Goal: Task Accomplishment & Management: Use online tool/utility

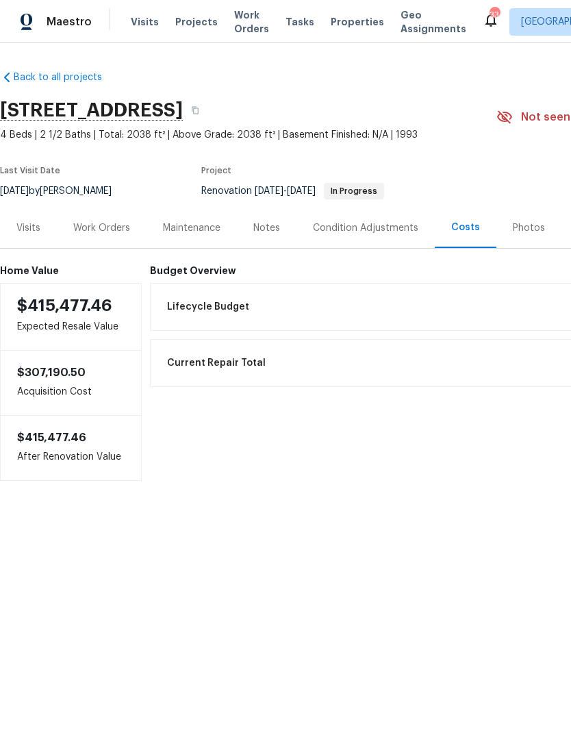
click at [111, 235] on div "Work Orders" at bounding box center [102, 228] width 90 height 40
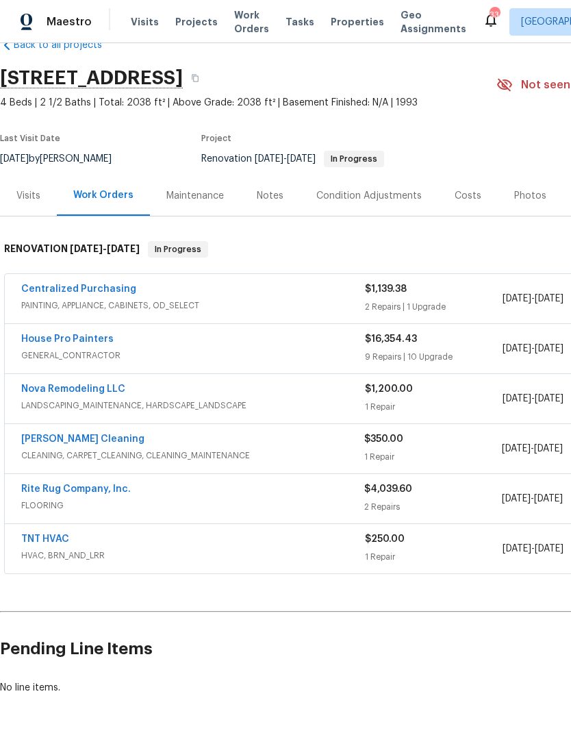
scroll to position [32, 0]
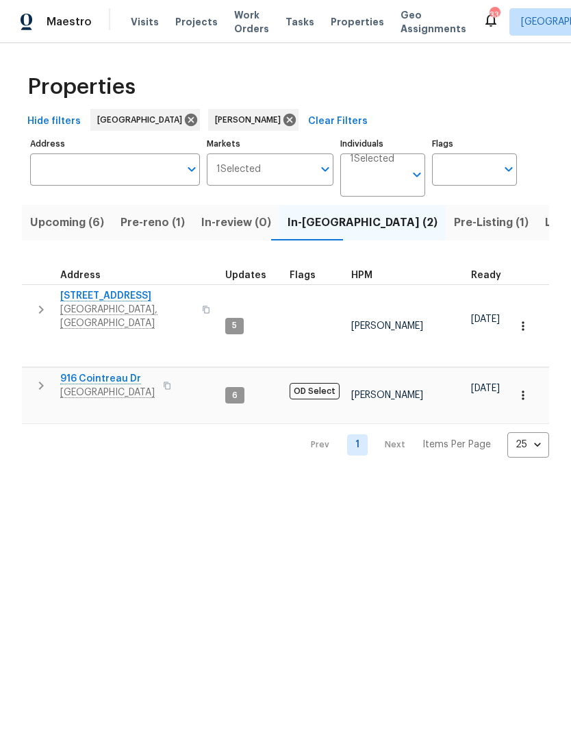
click at [131, 215] on span "Pre-reno (1)" at bounding box center [153, 222] width 64 height 19
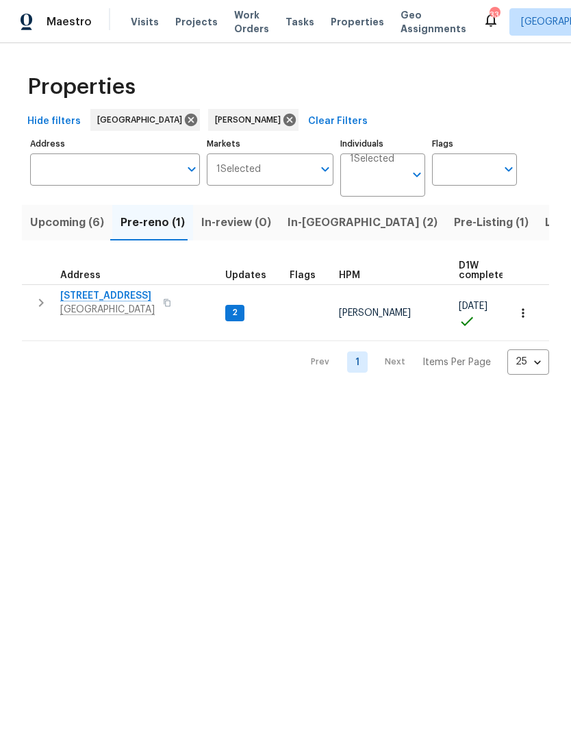
click at [49, 312] on button "button" at bounding box center [40, 302] width 27 height 27
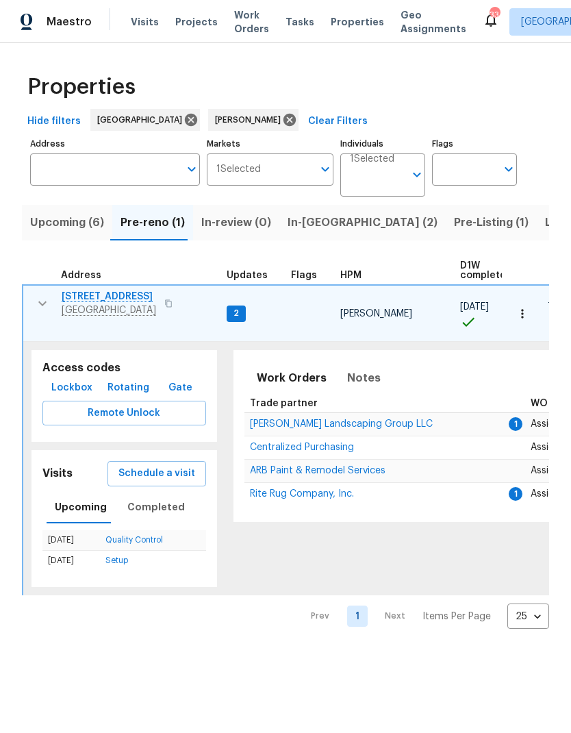
click at [282, 466] on span "ARB Paint & Remodel Services" at bounding box center [318, 471] width 136 height 10
click at [351, 369] on span "Notes" at bounding box center [364, 378] width 34 height 19
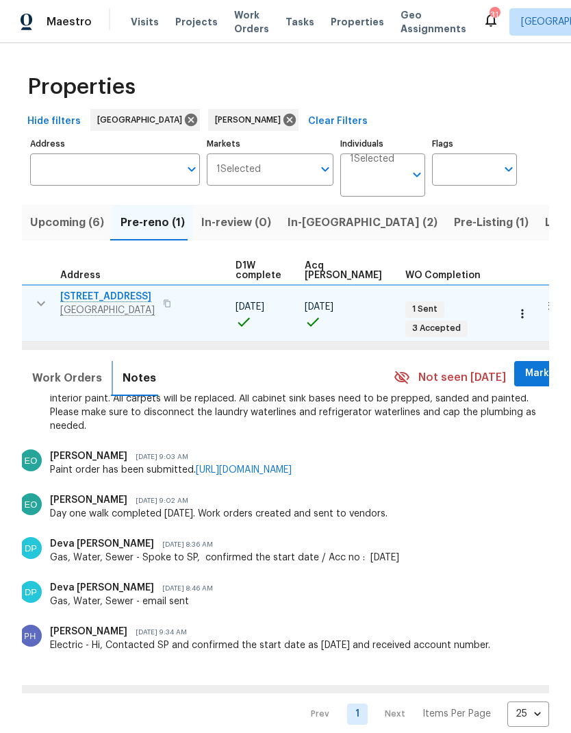
scroll to position [0, 224]
click at [515, 361] on button "Mark Seen" at bounding box center [551, 373] width 73 height 25
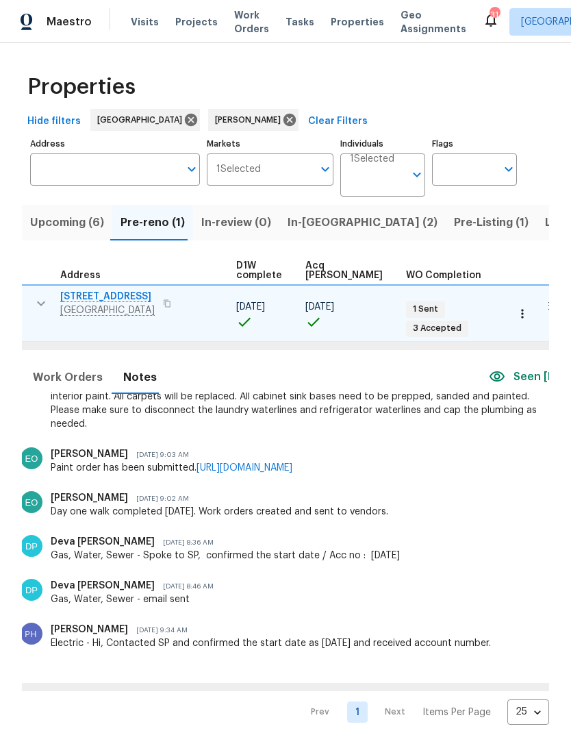
click at [494, 361] on div "Seen [DATE]" at bounding box center [538, 377] width 99 height 32
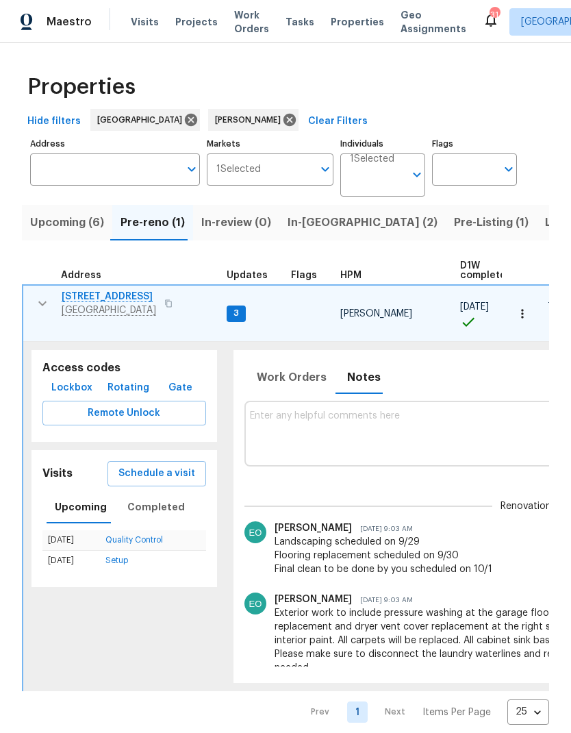
scroll to position [0, 0]
click at [271, 368] on span "Work Orders" at bounding box center [292, 377] width 70 height 19
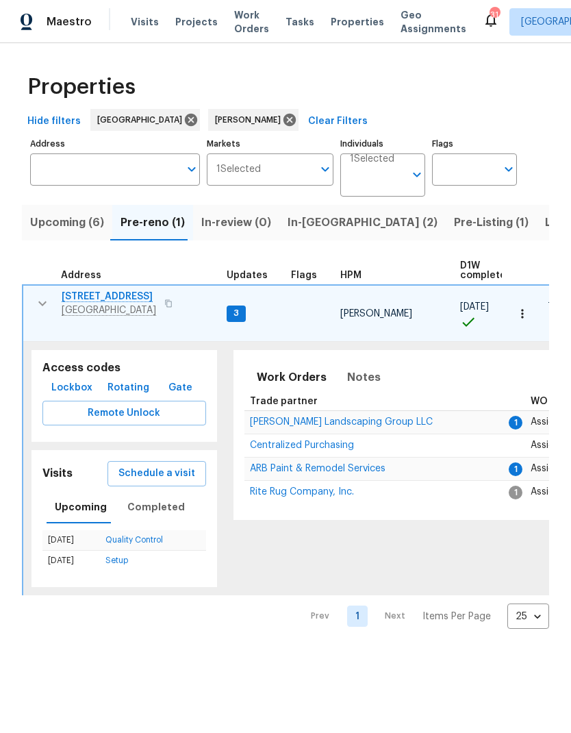
click at [300, 487] on span "Rite Rug Company, Inc." at bounding box center [302, 492] width 104 height 10
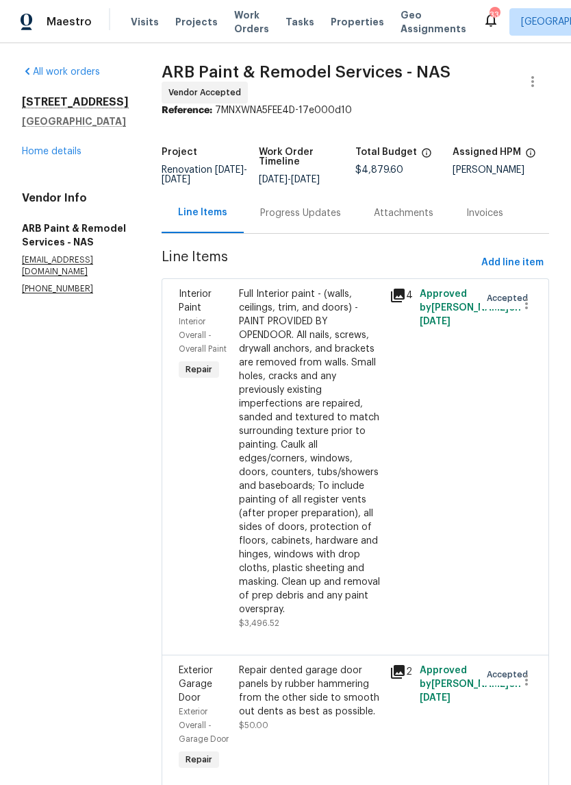
click at [264, 219] on div "Progress Updates" at bounding box center [300, 213] width 81 height 14
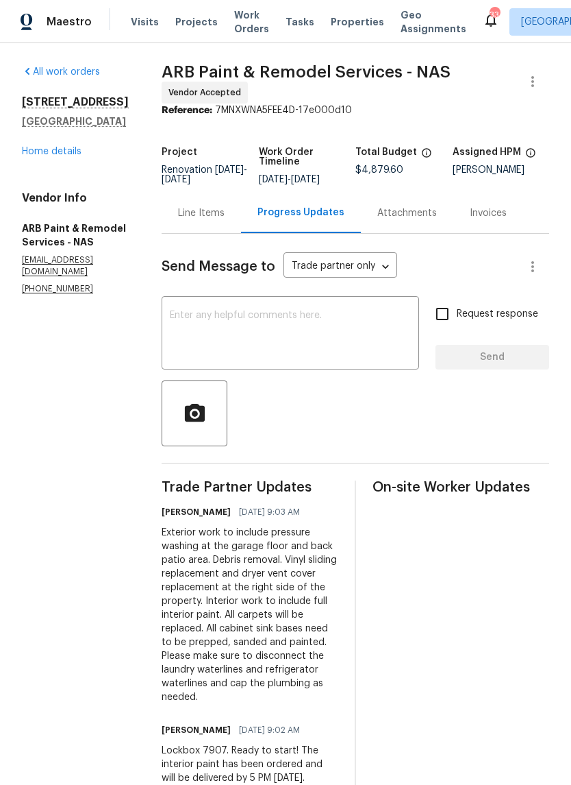
click at [254, 327] on textarea at bounding box center [290, 334] width 241 height 48
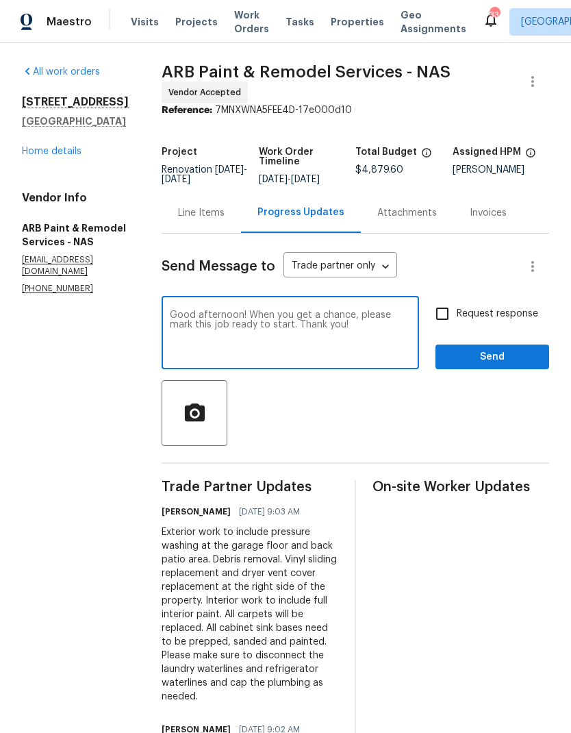
type textarea "Good afternoon! When you get a chance, please mark this job ready to start. Tha…"
click at [451, 319] on input "Request response" at bounding box center [442, 313] width 29 height 29
checkbox input "true"
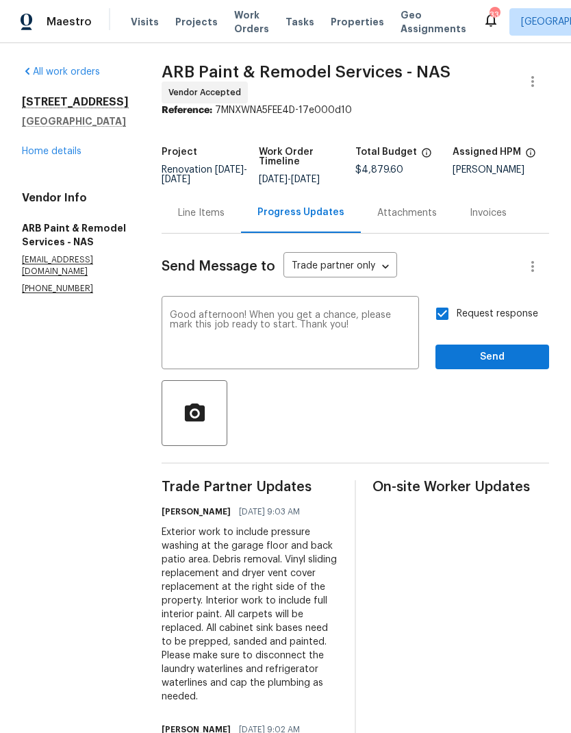
click at [463, 350] on span "Send" at bounding box center [493, 357] width 92 height 17
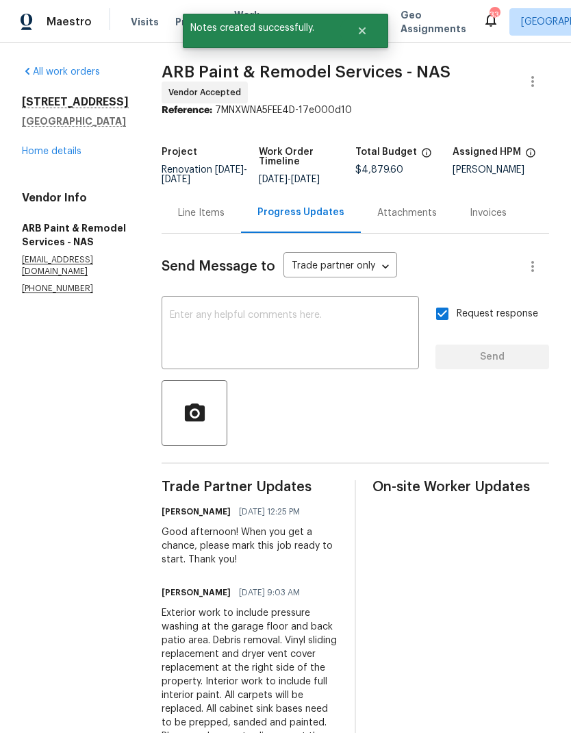
click at [47, 156] on div "300 Whisper Wood Way Lebanon, TN 37087 Home details" at bounding box center [75, 126] width 107 height 63
click at [50, 156] on link "Home details" at bounding box center [52, 152] width 60 height 10
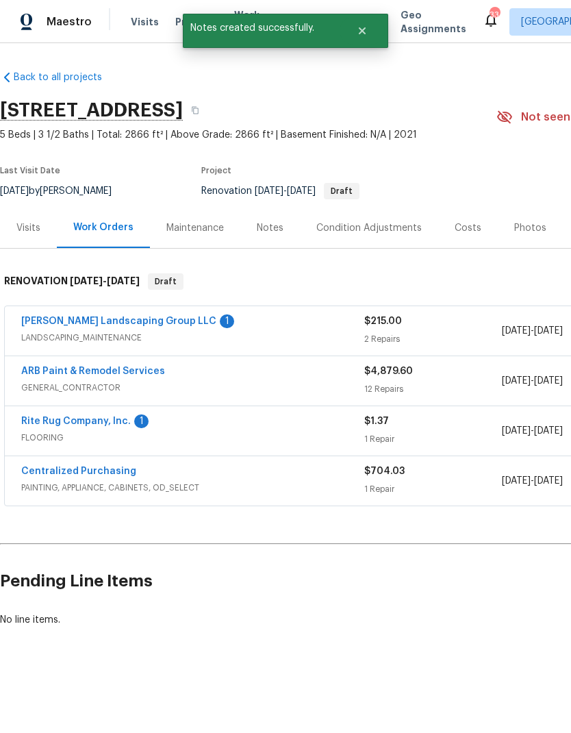
click at [58, 417] on link "Rite Rug Company, Inc." at bounding box center [76, 422] width 110 height 10
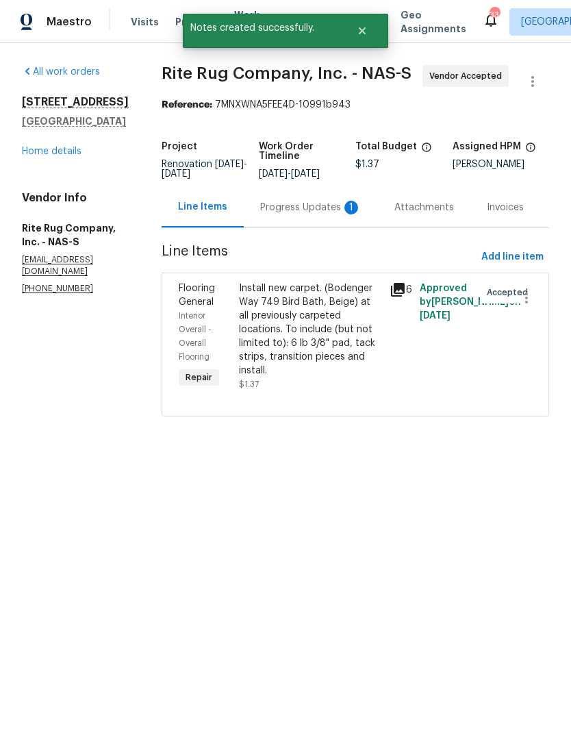
click at [302, 214] on div "Progress Updates 1" at bounding box center [310, 208] width 101 height 14
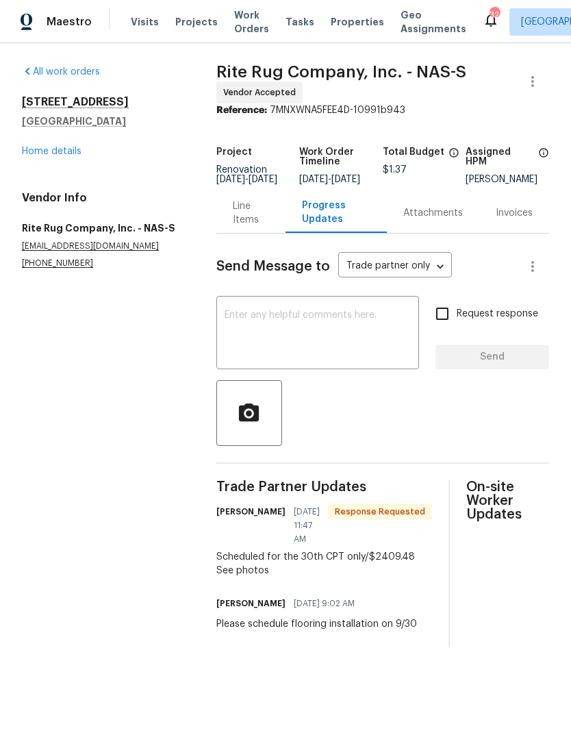
click at [256, 222] on div "Line Items" at bounding box center [251, 212] width 36 height 27
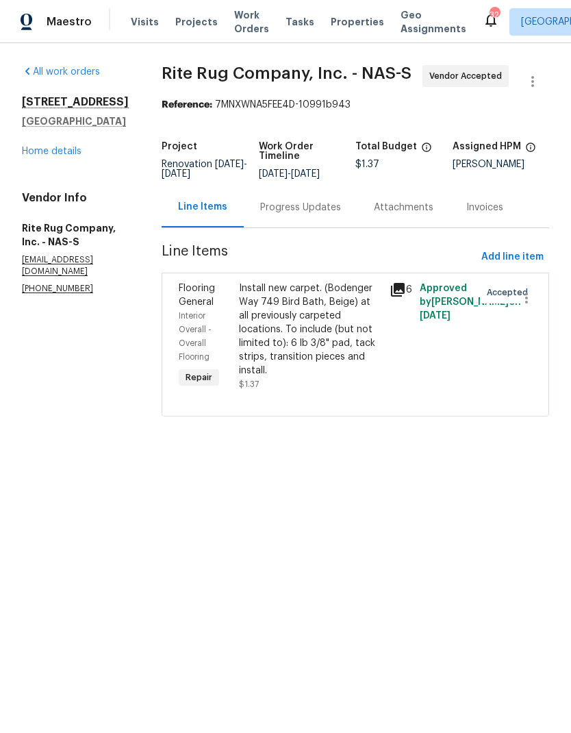
click at [273, 322] on div "Install new carpet. (Bodenger Way 749 Bird Bath, Beige) at all previously carpe…" at bounding box center [310, 330] width 143 height 96
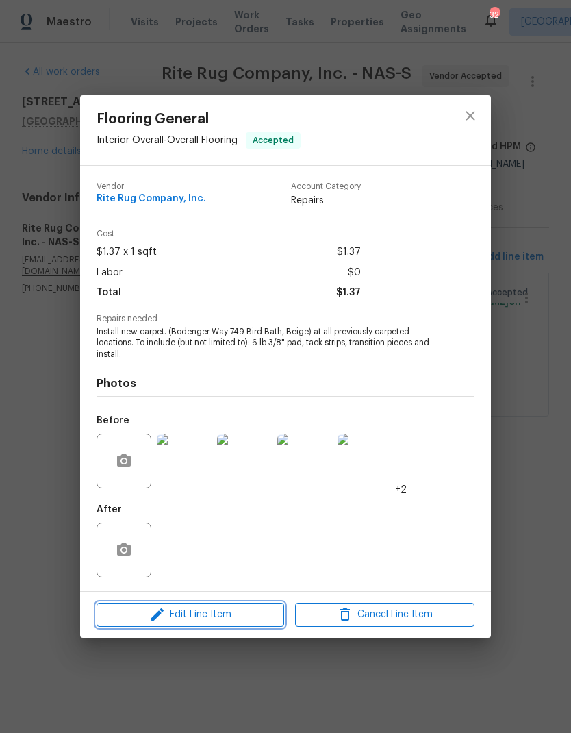
click at [170, 606] on button "Edit Line Item" at bounding box center [191, 615] width 188 height 24
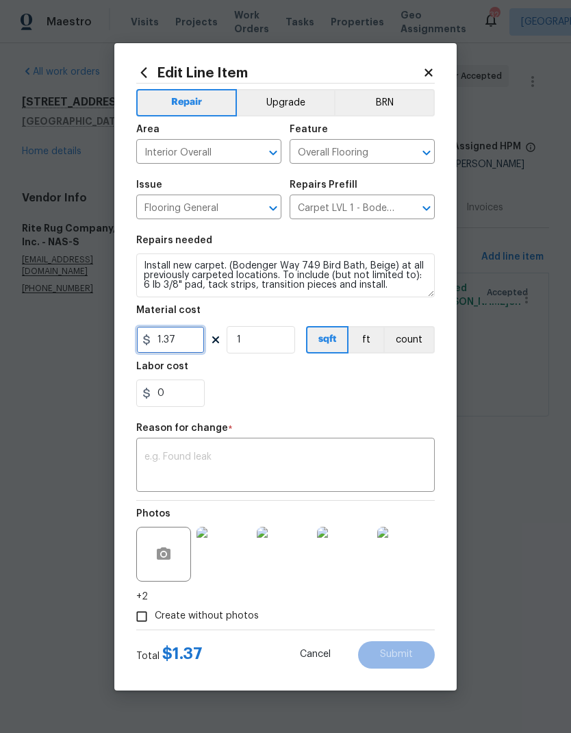
click at [192, 337] on input "1.37" at bounding box center [170, 339] width 69 height 27
type input "2409.48"
click at [208, 445] on div "x ​" at bounding box center [285, 466] width 299 height 51
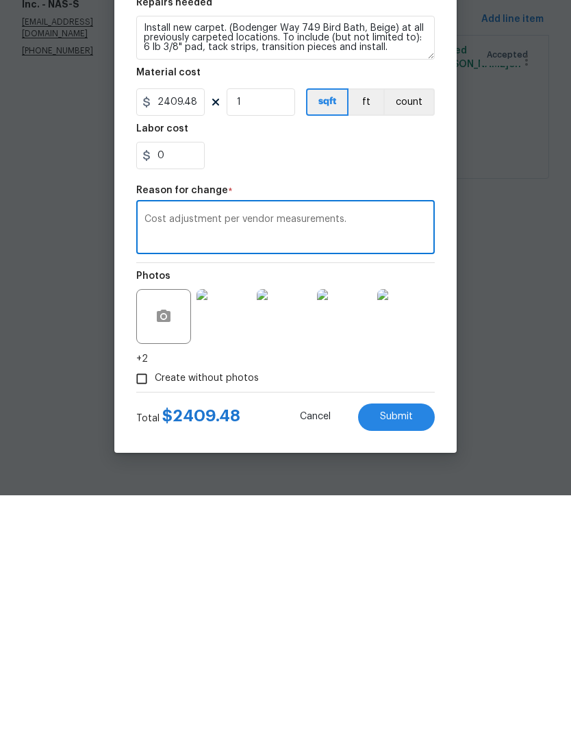
type textarea "Cost adjustment per vendor measurements."
click at [243, 380] on div "0" at bounding box center [285, 393] width 299 height 27
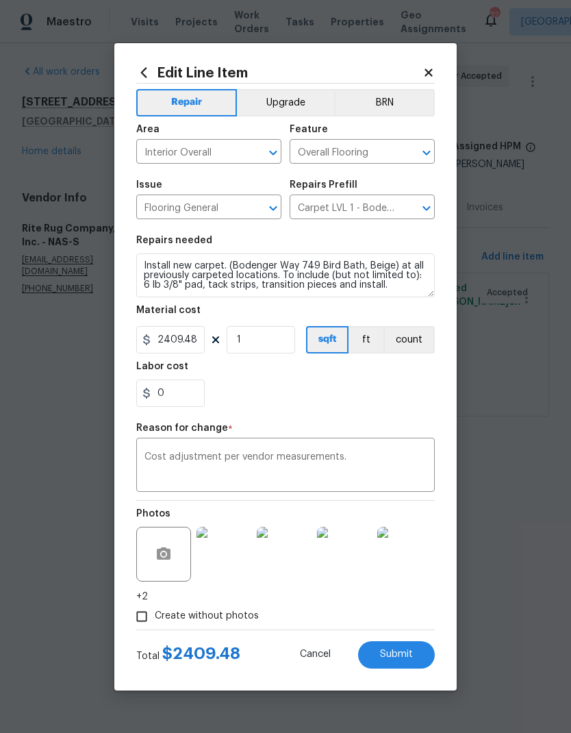
click at [379, 648] on button "Submit" at bounding box center [396, 654] width 77 height 27
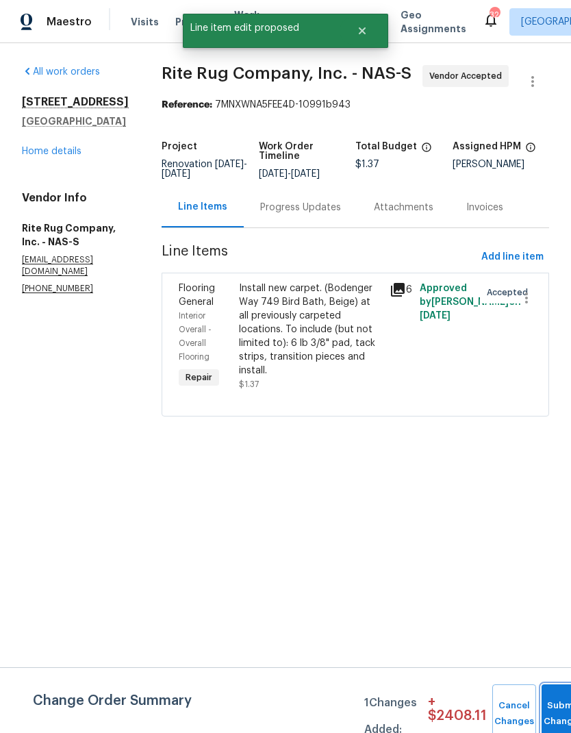
click at [556, 702] on button "Submit Changes" at bounding box center [564, 714] width 44 height 59
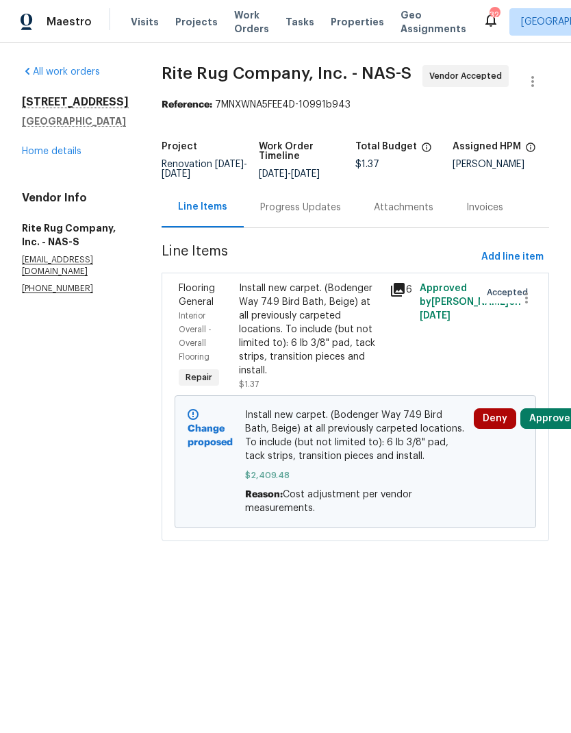
click at [289, 202] on div "Progress Updates" at bounding box center [301, 207] width 114 height 40
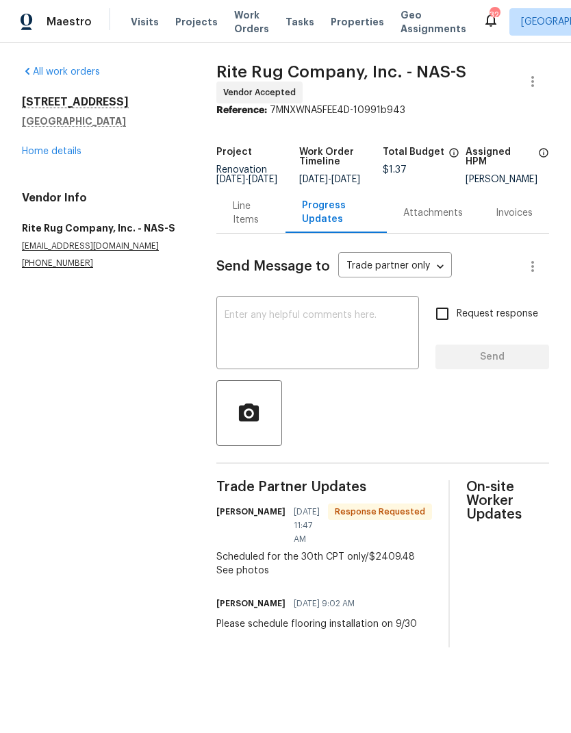
click at [260, 356] on textarea at bounding box center [318, 334] width 186 height 48
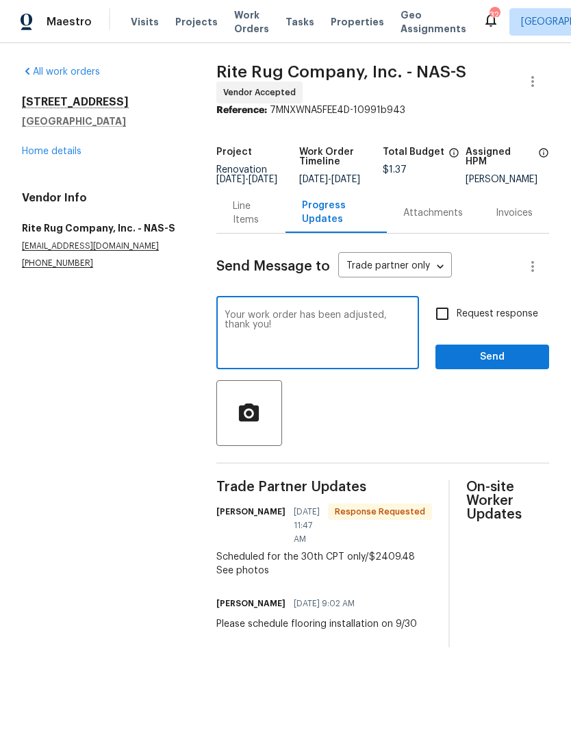
type textarea "Your work order has been adjusted, thank you!"
click at [417, 430] on div at bounding box center [383, 413] width 333 height 66
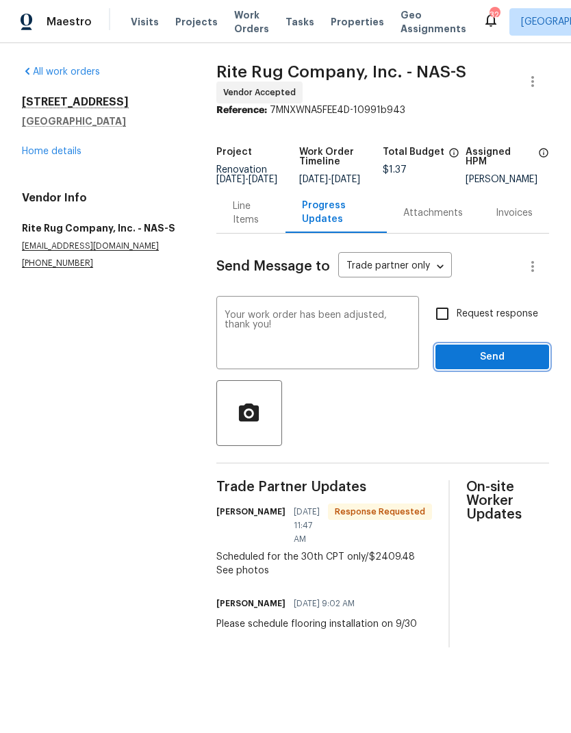
click at [465, 366] on span "Send" at bounding box center [493, 357] width 92 height 17
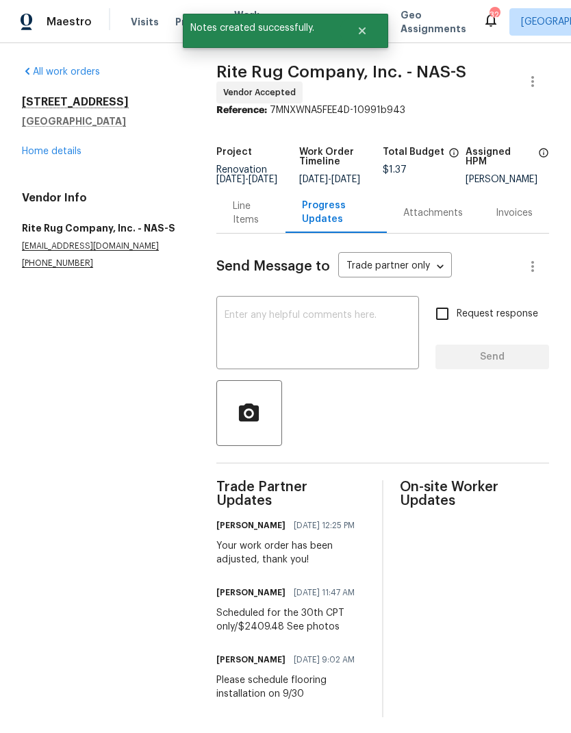
click at [245, 221] on div "Line Items" at bounding box center [251, 212] width 36 height 27
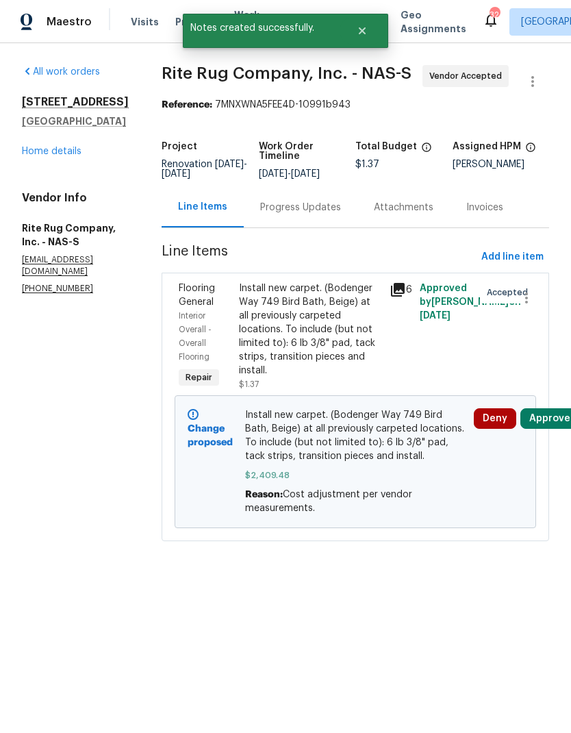
click at [49, 156] on link "Home details" at bounding box center [52, 152] width 60 height 10
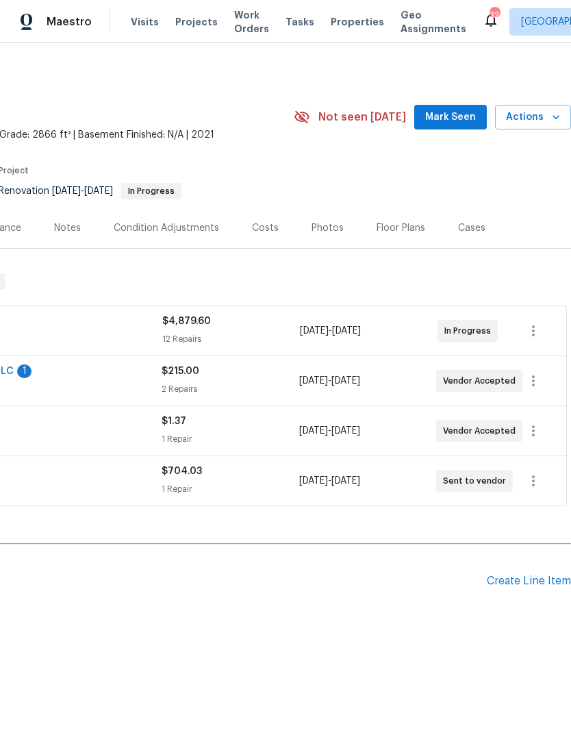
scroll to position [0, 203]
click at [391, 227] on div "Floor Plans" at bounding box center [401, 228] width 49 height 14
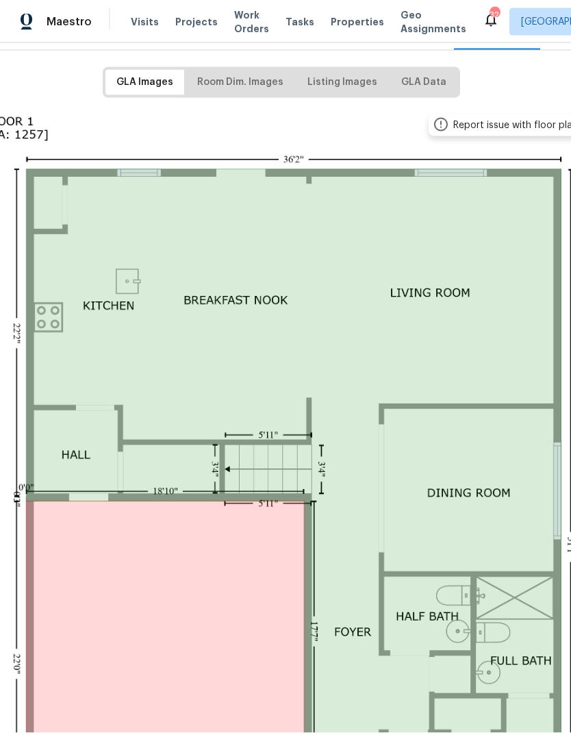
scroll to position [200, 106]
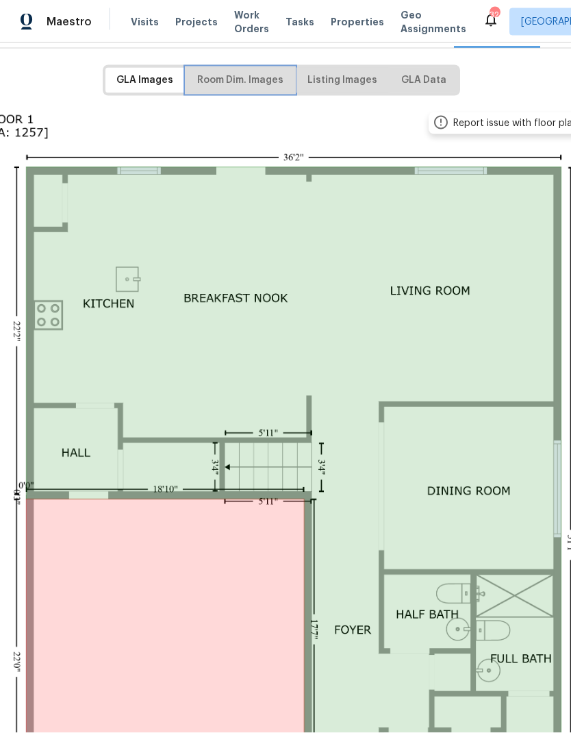
click at [243, 72] on span "Room Dim. Images" at bounding box center [240, 80] width 86 height 17
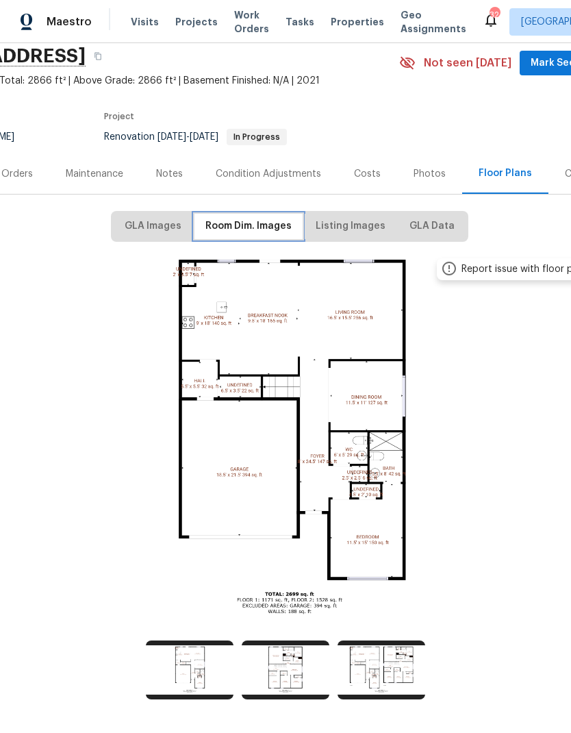
scroll to position [54, 96]
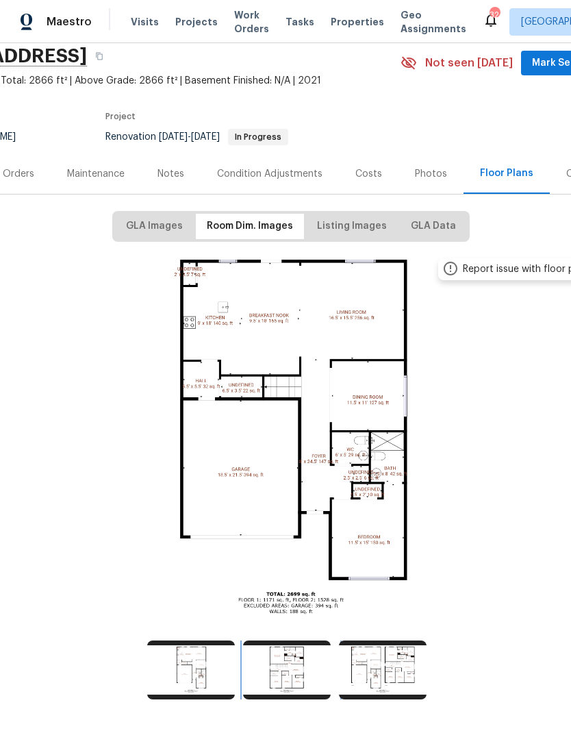
click at [280, 652] on img at bounding box center [287, 670] width 88 height 59
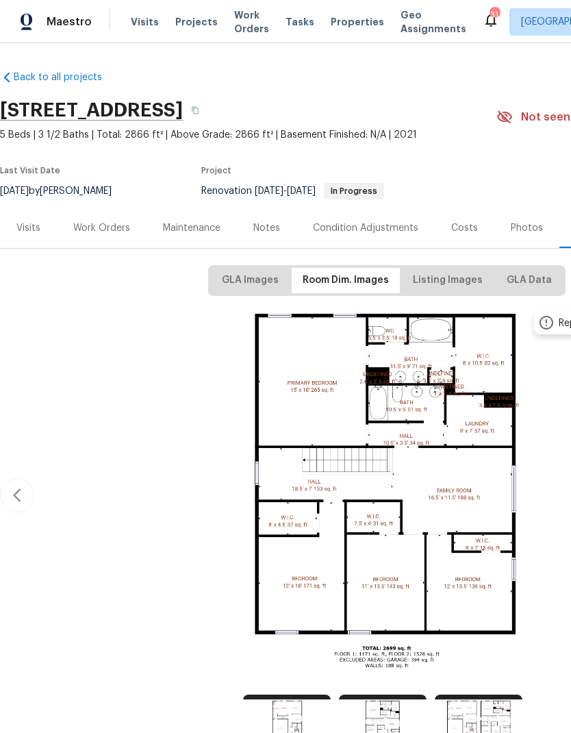
scroll to position [0, 0]
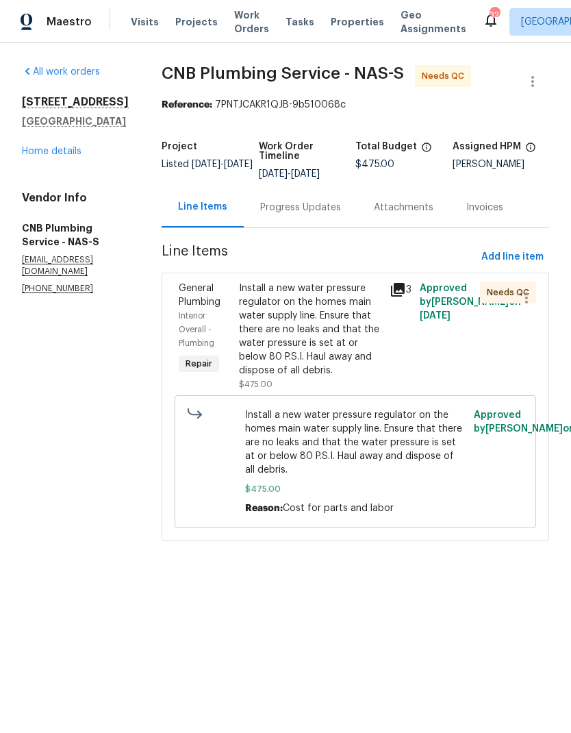
click at [56, 153] on link "Home details" at bounding box center [52, 152] width 60 height 10
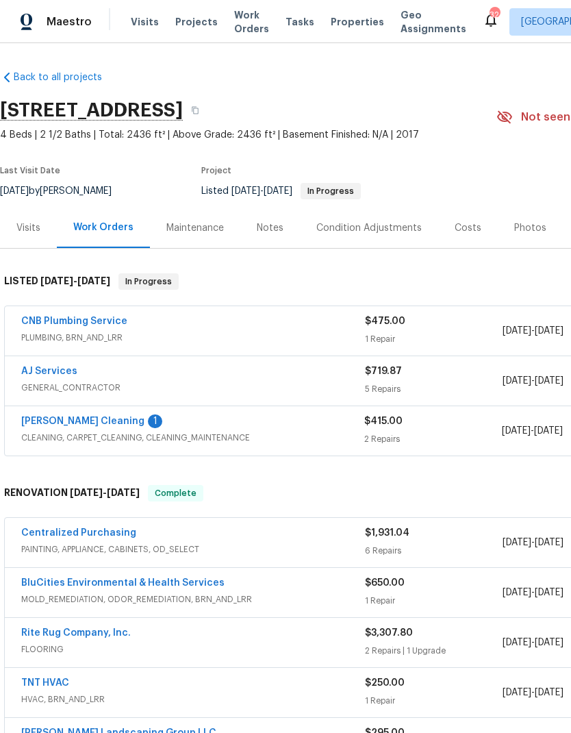
click at [46, 317] on link "CNB Plumbing Service" at bounding box center [74, 322] width 106 height 10
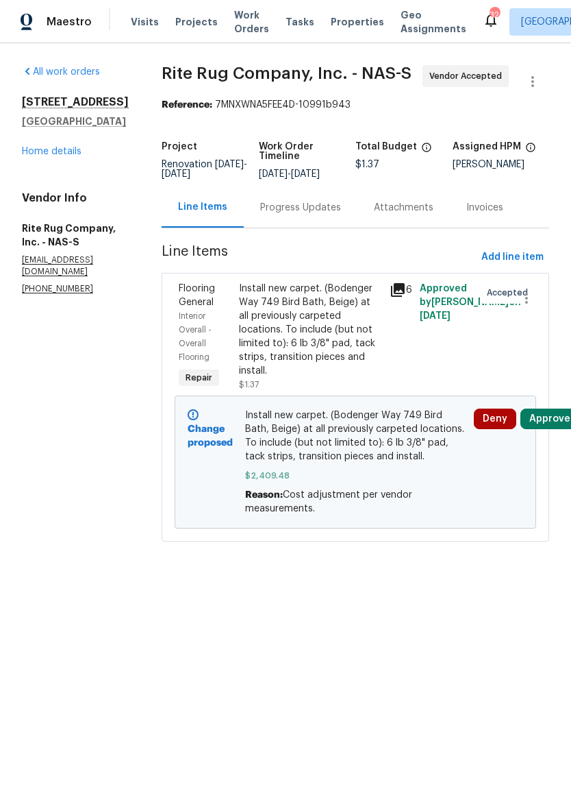
click at [295, 214] on div "Progress Updates" at bounding box center [300, 208] width 81 height 14
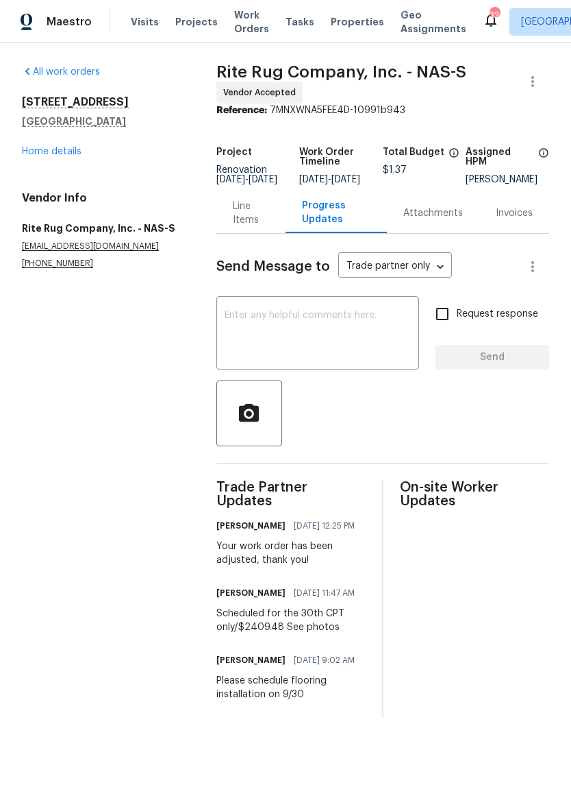
click at [51, 147] on link "Home details" at bounding box center [52, 152] width 60 height 10
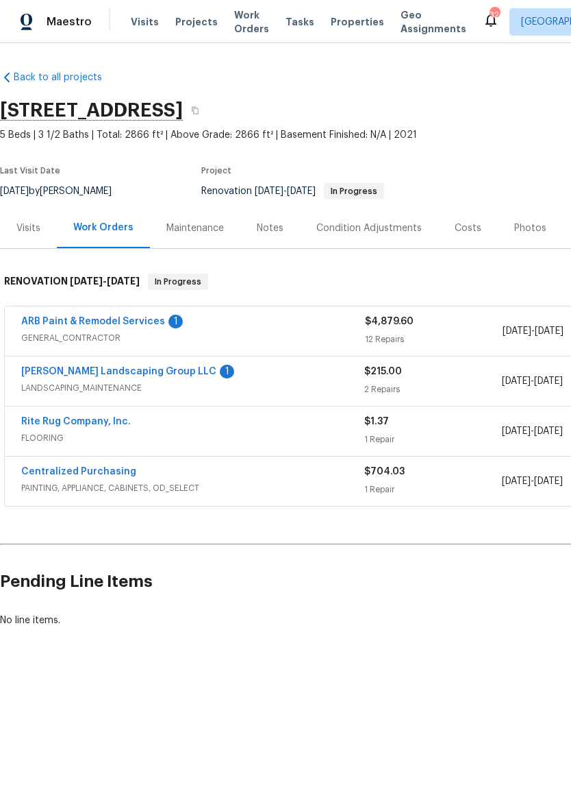
click at [311, 332] on span "GENERAL_CONTRACTOR" at bounding box center [193, 338] width 344 height 14
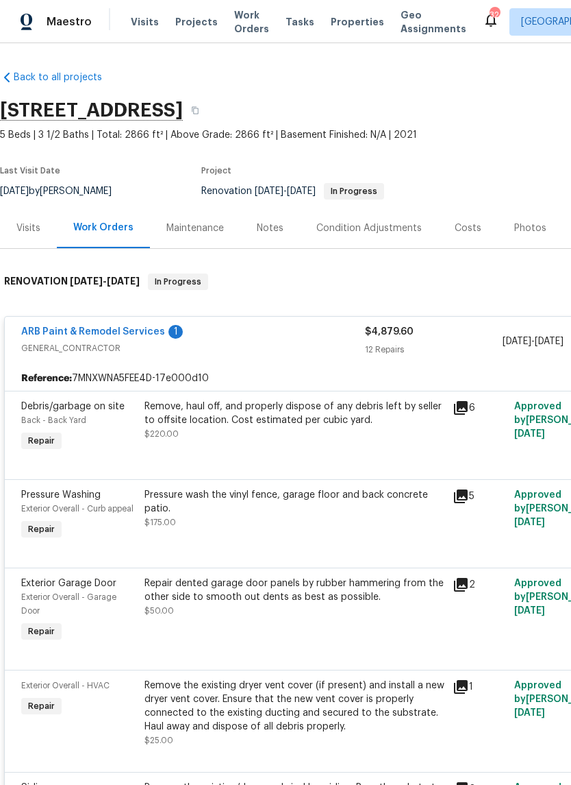
click at [298, 341] on span "GENERAL_CONTRACTOR" at bounding box center [193, 348] width 344 height 14
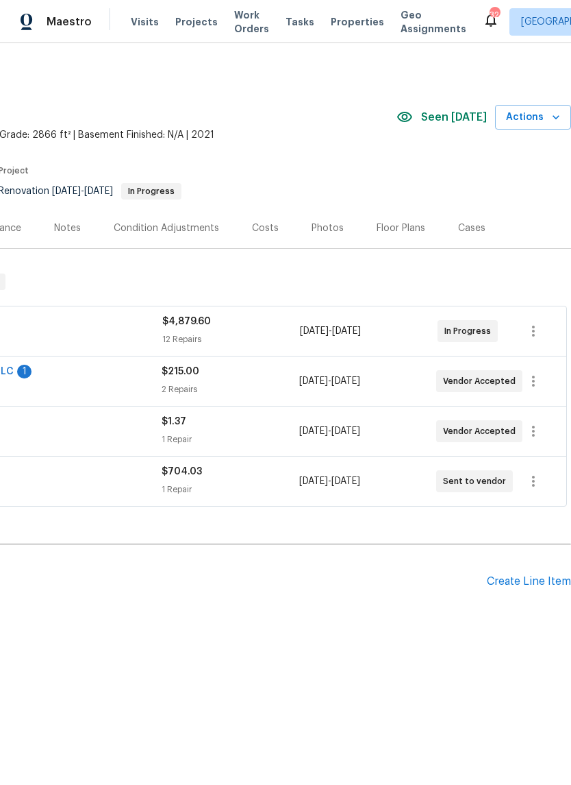
scroll to position [0, 203]
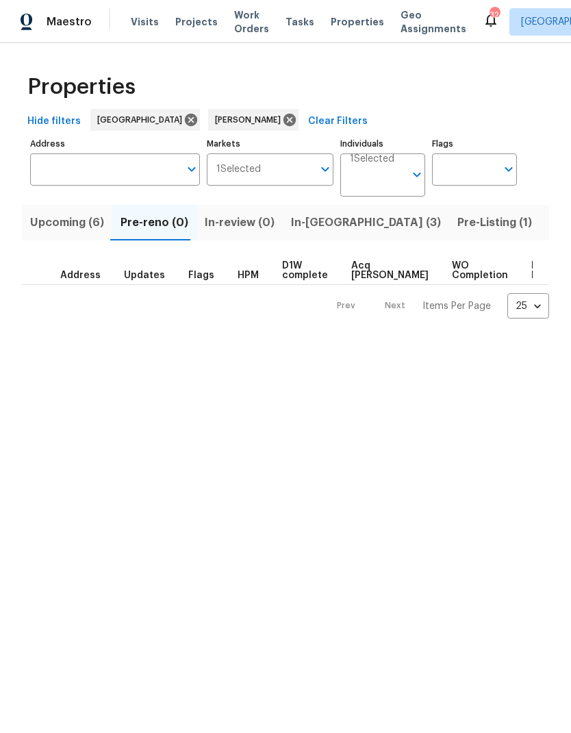
click at [315, 221] on span "In-[GEOGRAPHIC_DATA] (3)" at bounding box center [366, 222] width 150 height 19
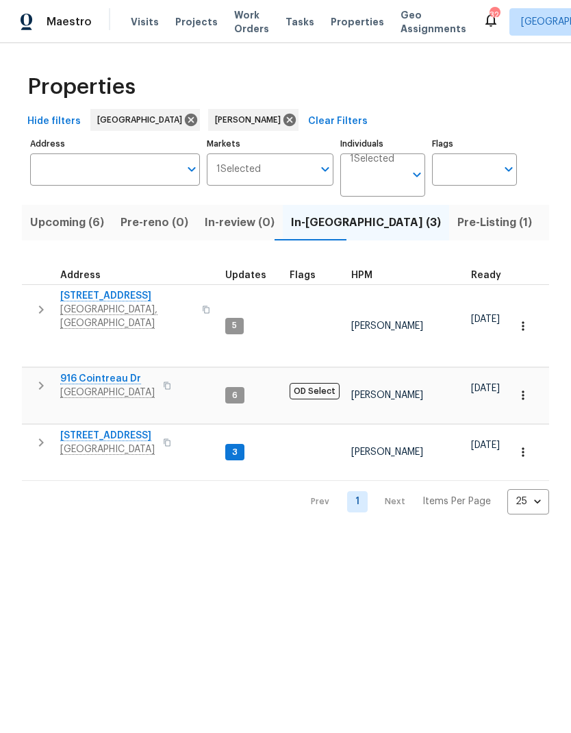
click at [27, 429] on button "button" at bounding box center [40, 442] width 27 height 27
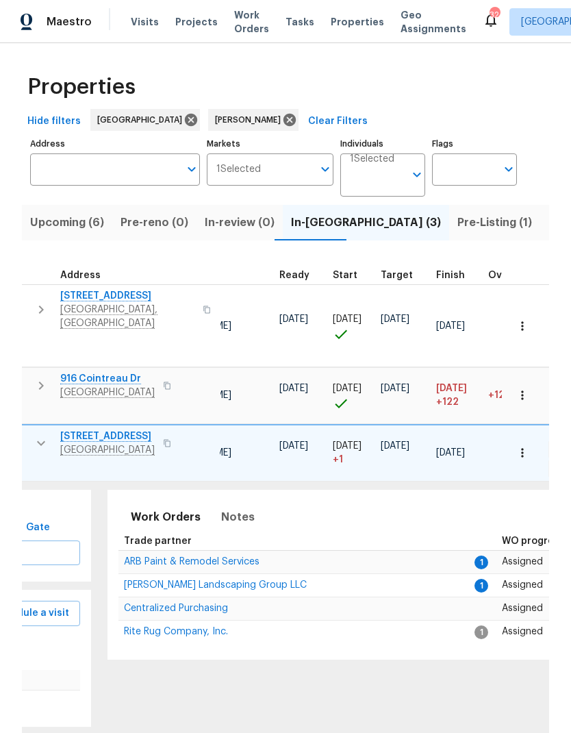
scroll to position [0, 112]
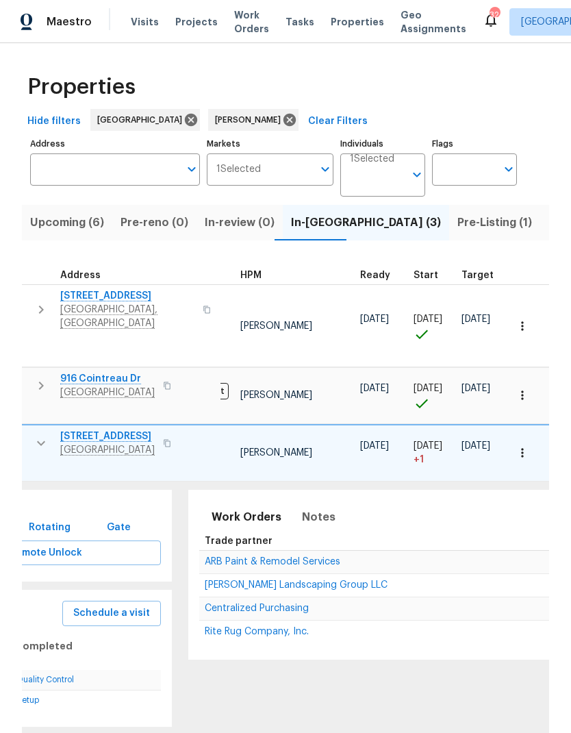
click at [301, 557] on span "ARB Paint & Remodel Services" at bounding box center [273, 562] width 136 height 10
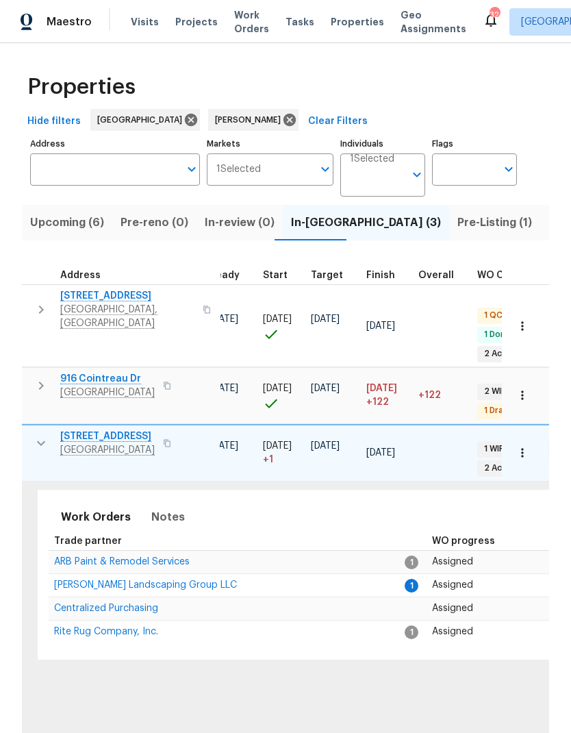
scroll to position [0, 234]
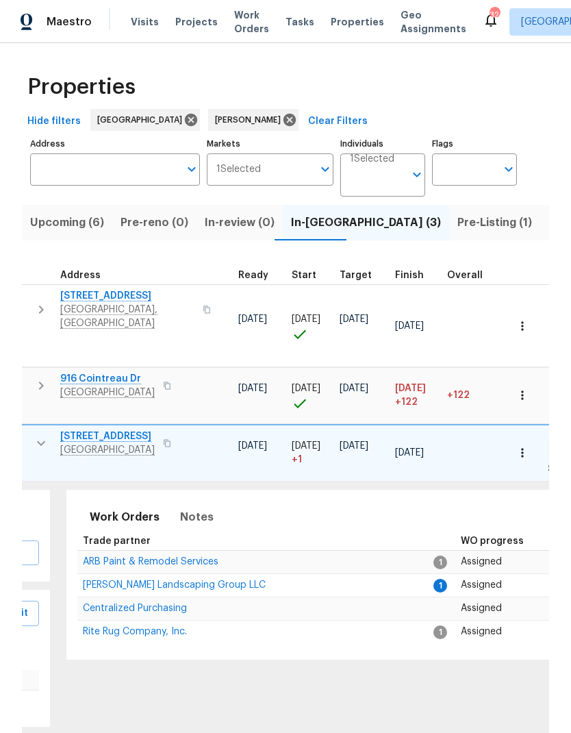
click at [192, 580] on span "[PERSON_NAME] Landscaping Group LLC" at bounding box center [174, 585] width 183 height 10
click at [58, 225] on span "Upcoming (6)" at bounding box center [67, 222] width 74 height 19
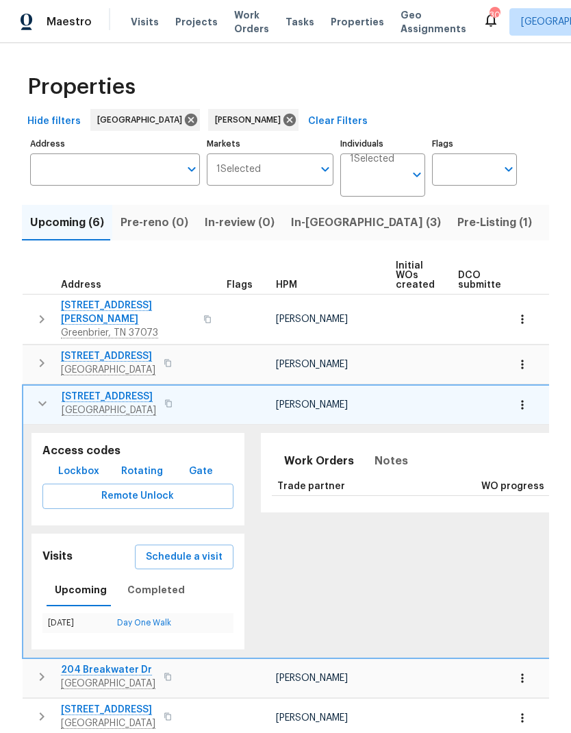
click at [30, 403] on td "[STREET_ADDRESS]" at bounding box center [122, 404] width 198 height 36
click at [37, 395] on icon "button" at bounding box center [42, 403] width 16 height 16
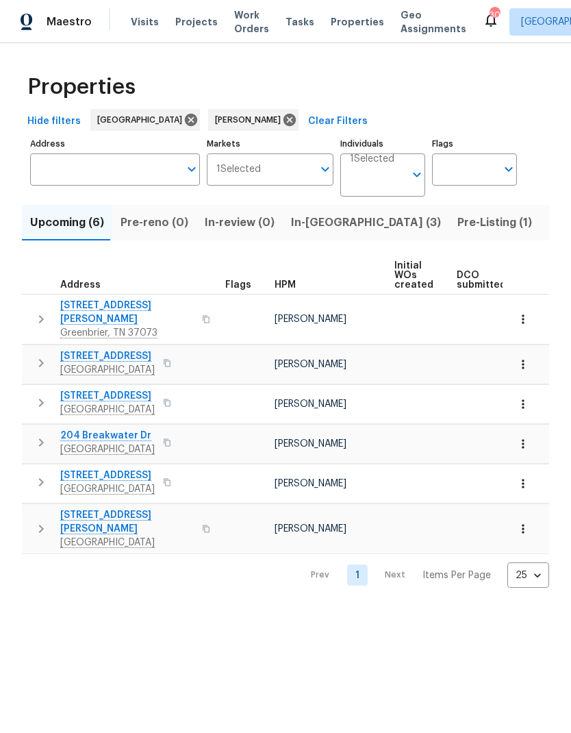
click at [27, 349] on button "button" at bounding box center [40, 362] width 27 height 27
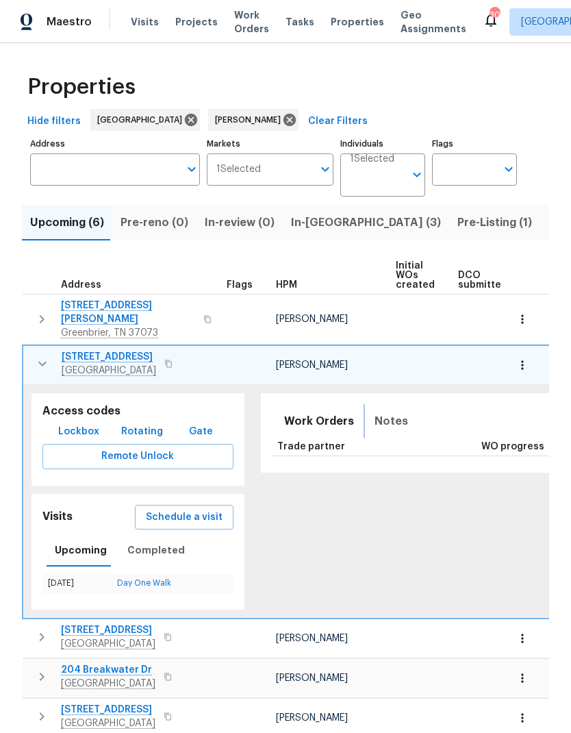
click at [375, 419] on span "Notes" at bounding box center [392, 421] width 34 height 19
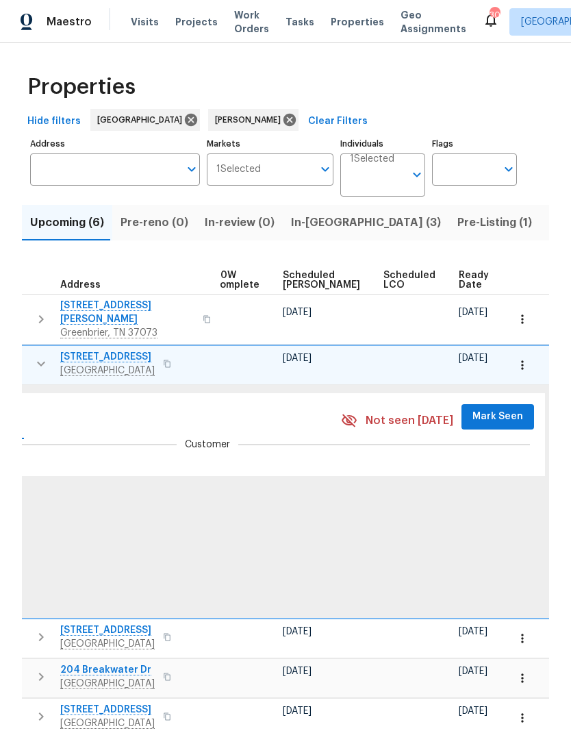
scroll to position [0, 361]
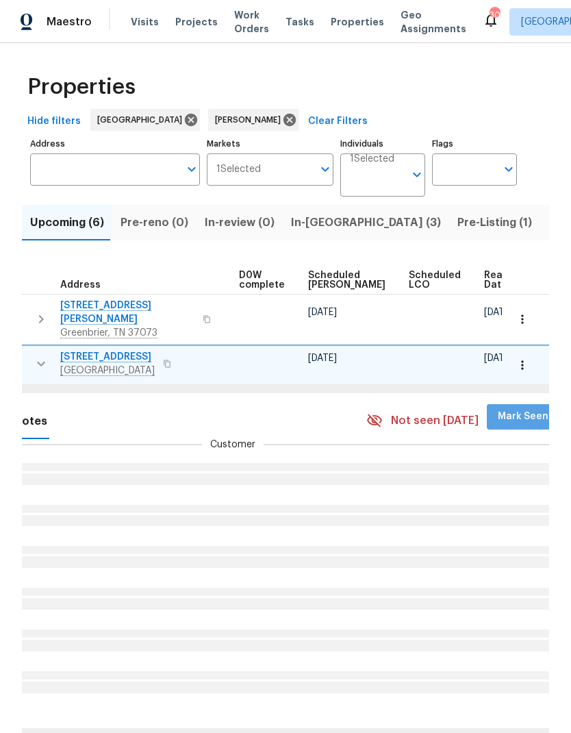
click at [498, 408] on span "Mark Seen" at bounding box center [523, 416] width 51 height 17
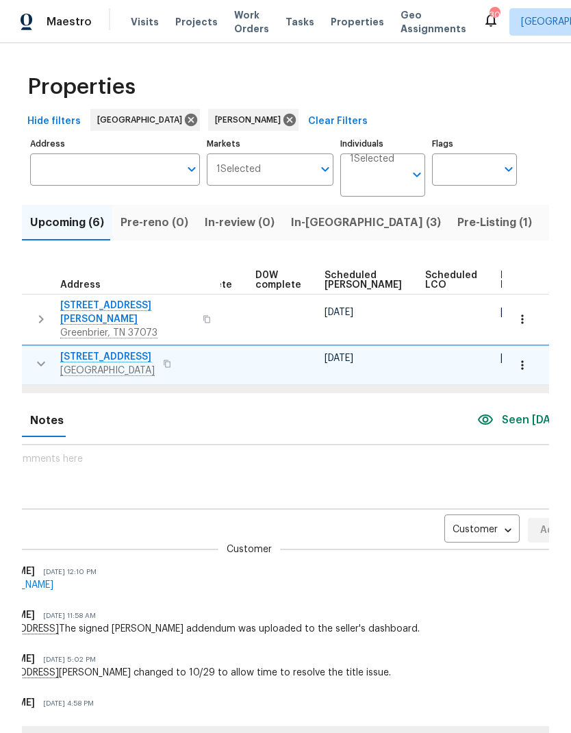
click at [420, 518] on body "Maestro Visits Projects Work Orders Tasks Properties Geo Assignments 30 Nashvil…" at bounding box center [285, 366] width 571 height 733
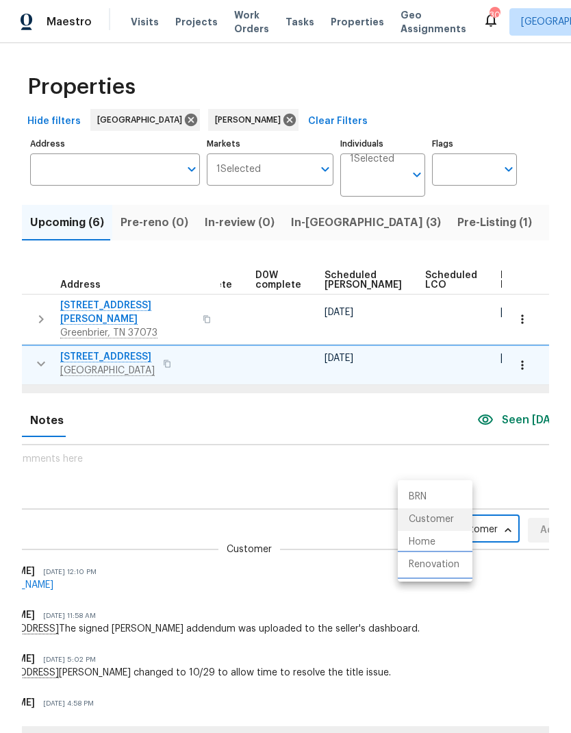
click at [415, 565] on li "Renovation" at bounding box center [435, 565] width 75 height 23
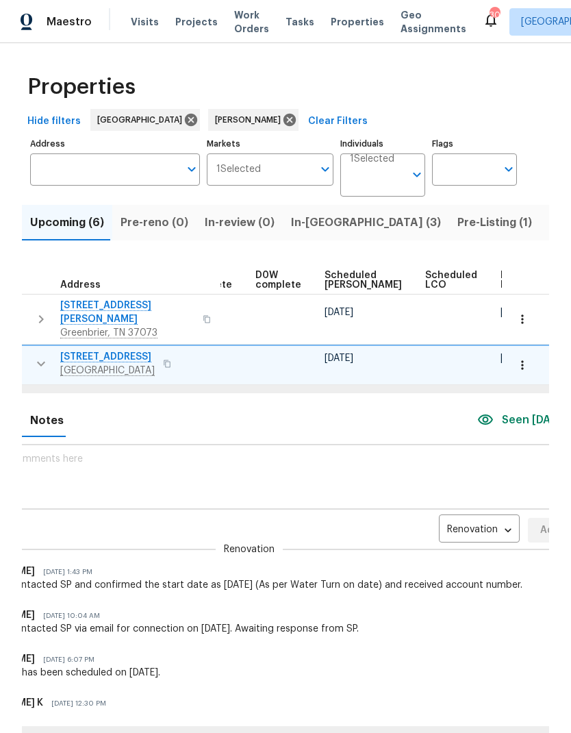
click at [73, 461] on textarea at bounding box center [250, 477] width 635 height 46
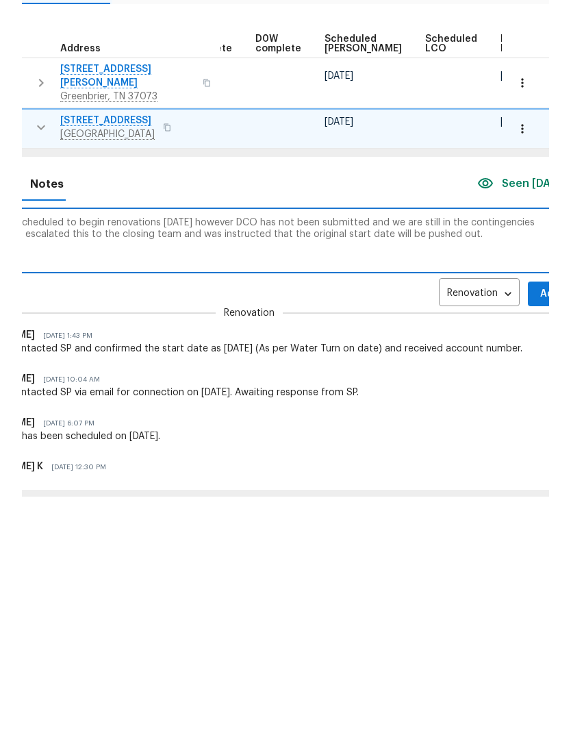
scroll to position [0, 243]
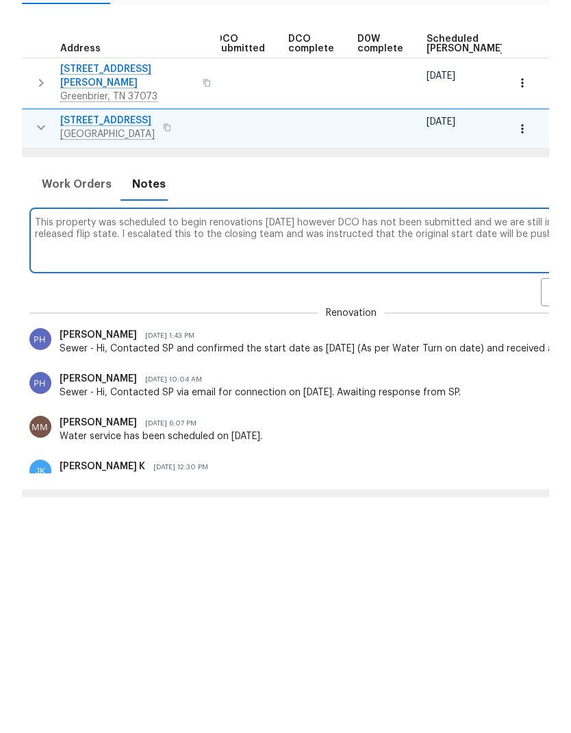
click at [71, 454] on textarea "This property was scheduled to begin renovations today however DCO has not been…" at bounding box center [352, 477] width 635 height 46
paste textarea "https://opendoor.enterprise.slack.com/archives/CBCUNGN14/p1758839402801269"
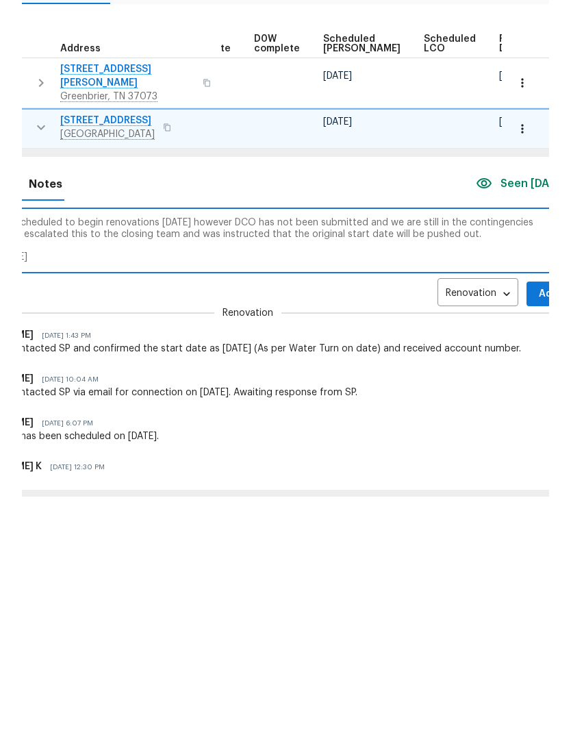
scroll to position [0, 345]
type textarea "This property was scheduled to begin renovations today however DCO has not been…"
click at [539, 522] on span "Add" at bounding box center [550, 530] width 22 height 17
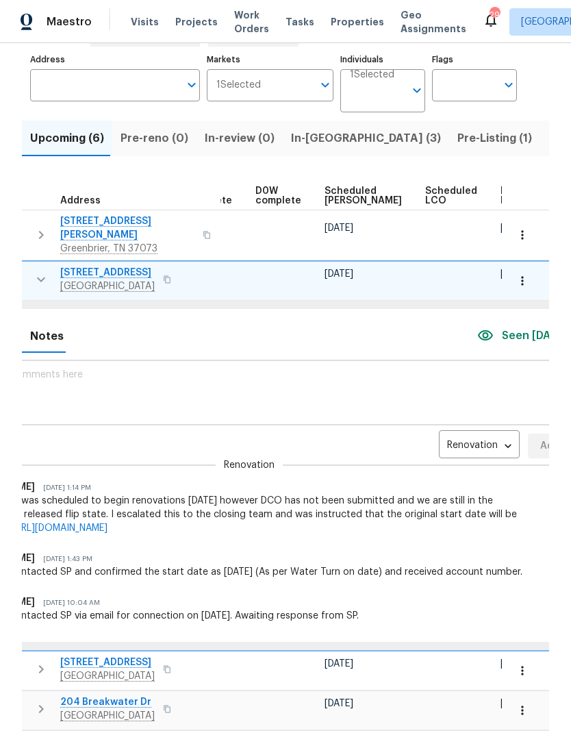
click at [437, 381] on body "Maestro Visits Projects Work Orders Tasks Properties Geo Assignments 29 Nashvil…" at bounding box center [285, 366] width 571 height 733
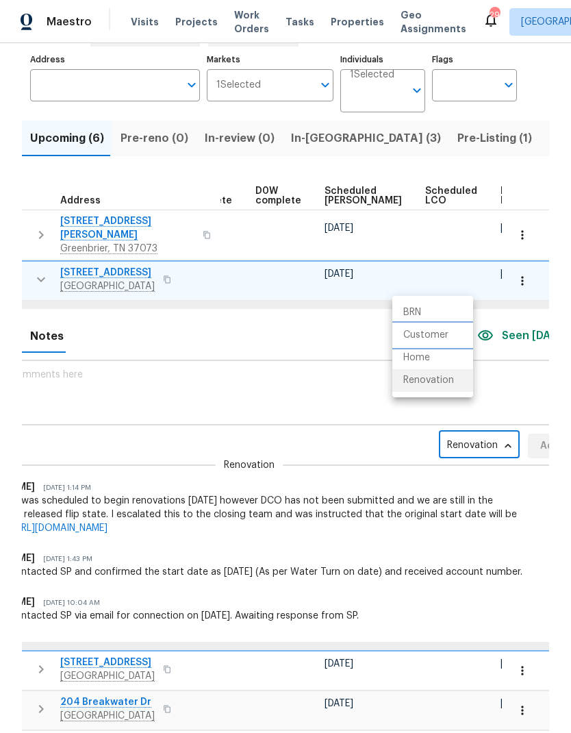
click at [432, 340] on li "Customer" at bounding box center [433, 335] width 81 height 23
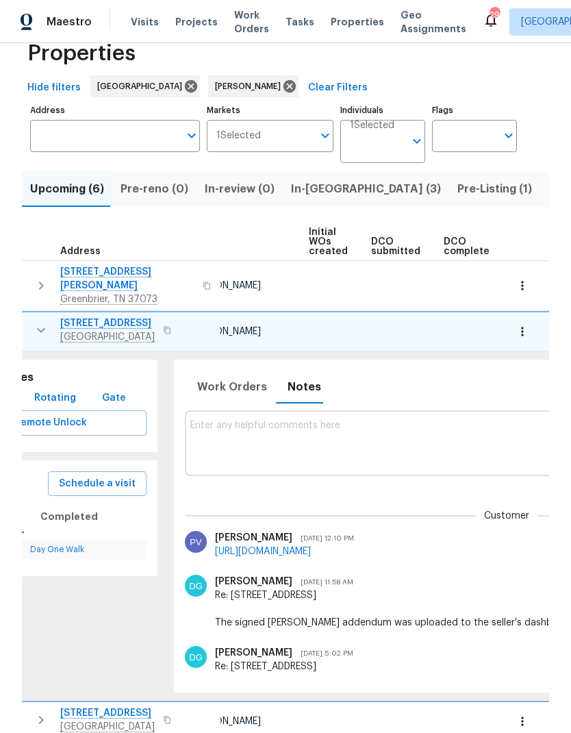
scroll to position [0, 77]
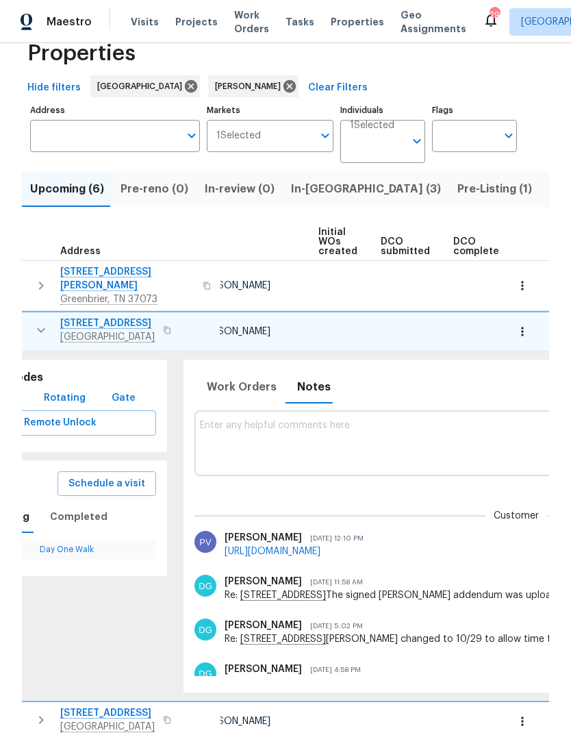
click at [321, 547] on link "https://opendoor.slack.com/archives/C013EES7VQB/p1758870744838619" at bounding box center [273, 552] width 96 height 10
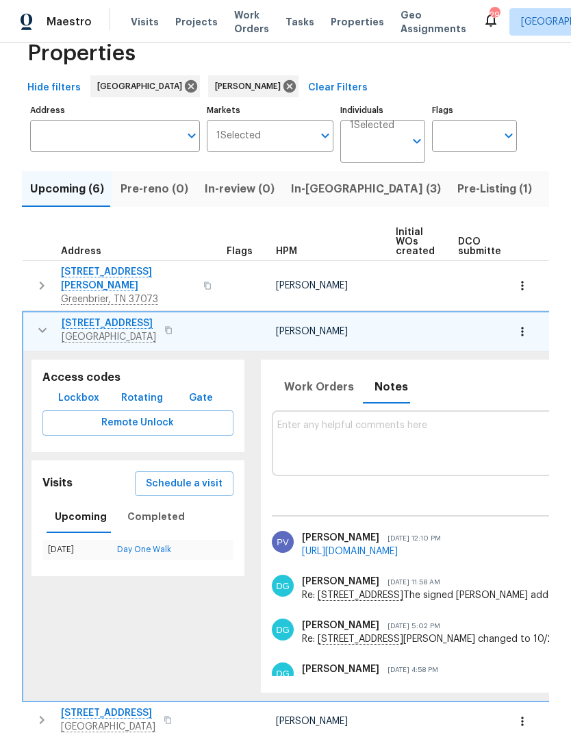
scroll to position [0, 0]
click at [39, 328] on icon "button" at bounding box center [42, 330] width 8 height 5
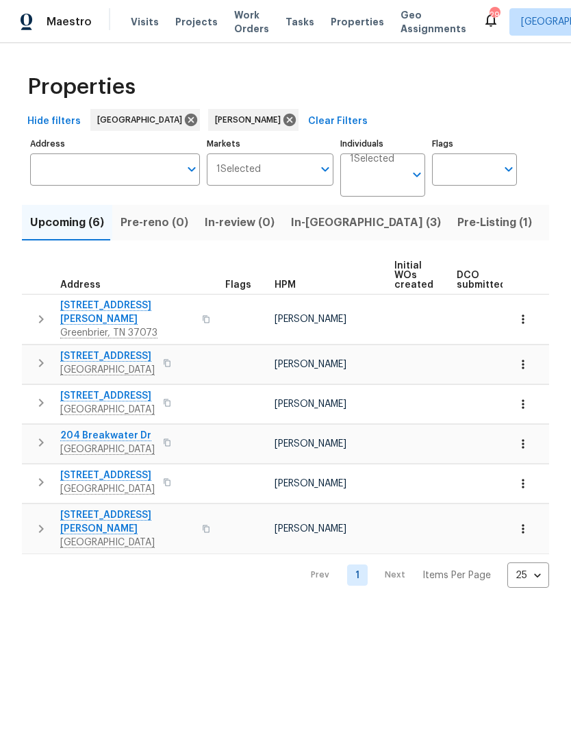
click at [40, 262] on th "Address" at bounding box center [121, 276] width 198 height 38
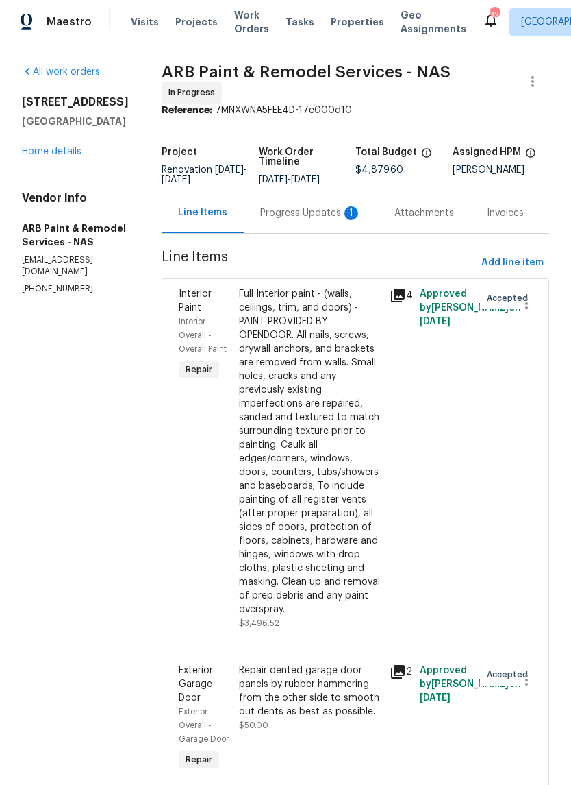
click at [303, 206] on div "Progress Updates 1" at bounding box center [310, 213] width 101 height 14
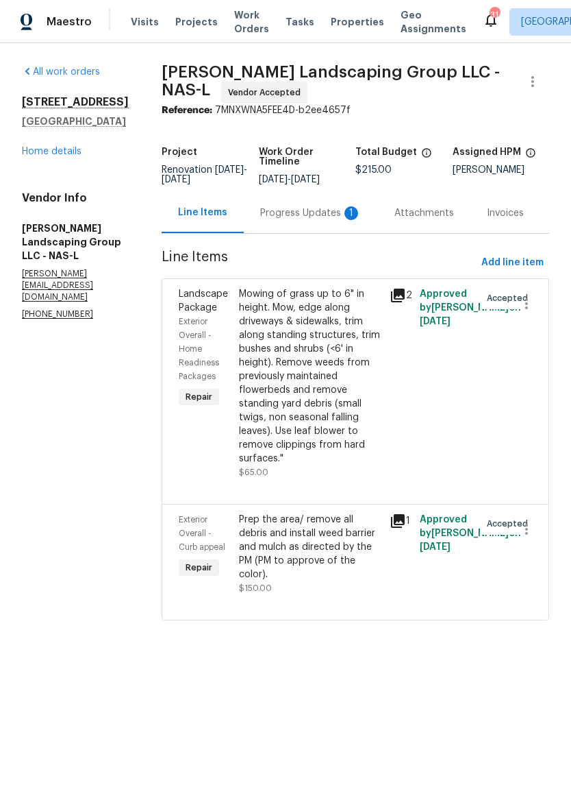
click at [306, 220] on div "Progress Updates 1" at bounding box center [310, 213] width 101 height 14
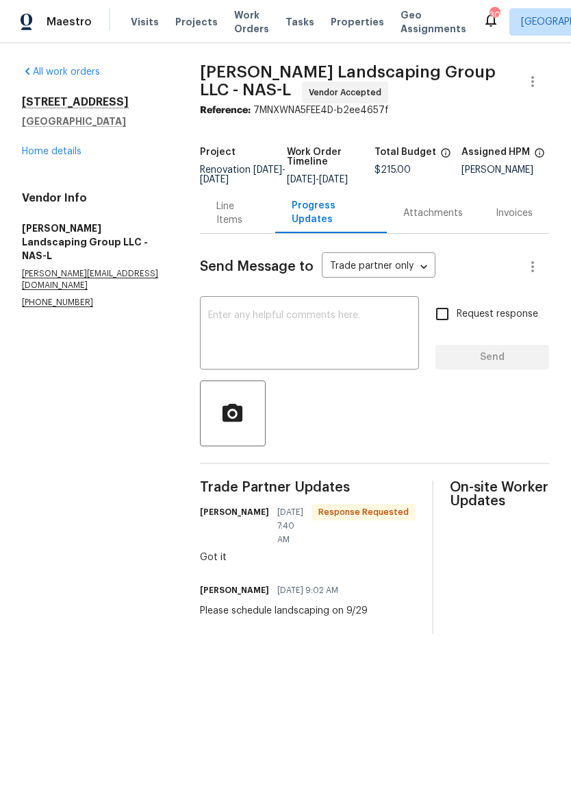
click at [238, 233] on div "Line Items" at bounding box center [237, 213] width 75 height 40
